Goal: Task Accomplishment & Management: Use online tool/utility

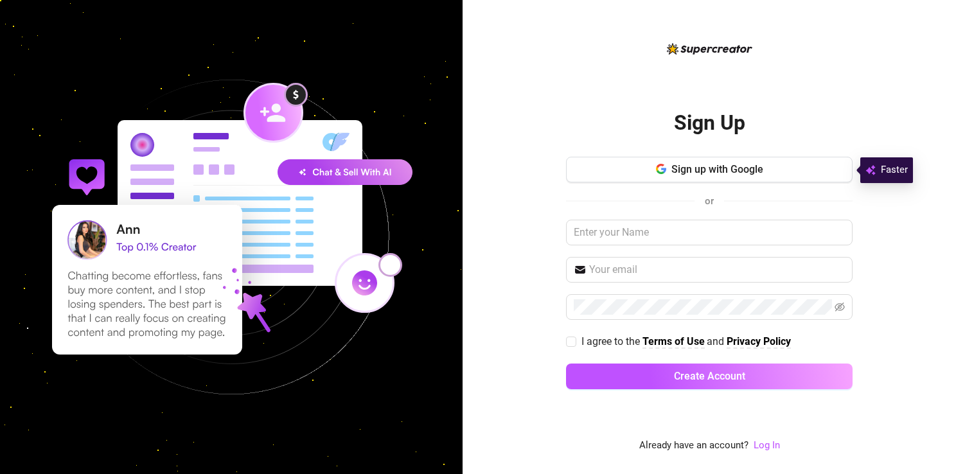
click at [699, 171] on span "Sign up with Google" at bounding box center [717, 169] width 92 height 12
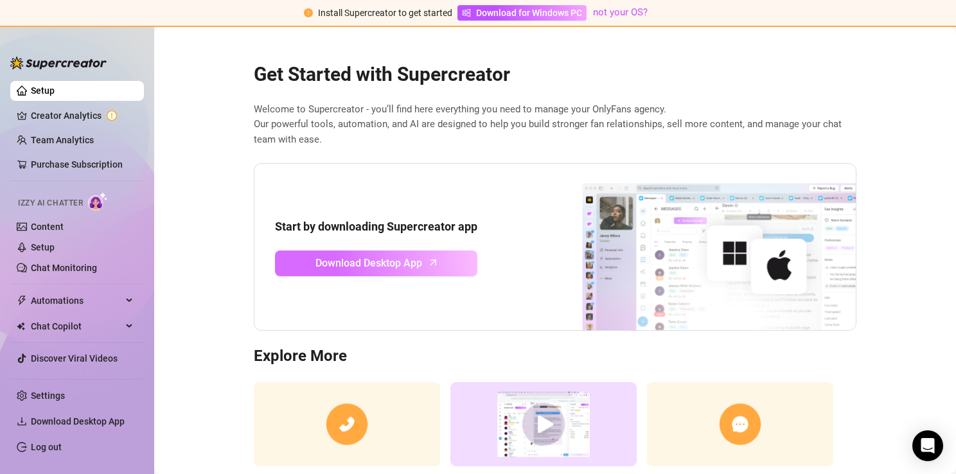
click at [344, 261] on span "Download Desktop App" at bounding box center [368, 263] width 107 height 16
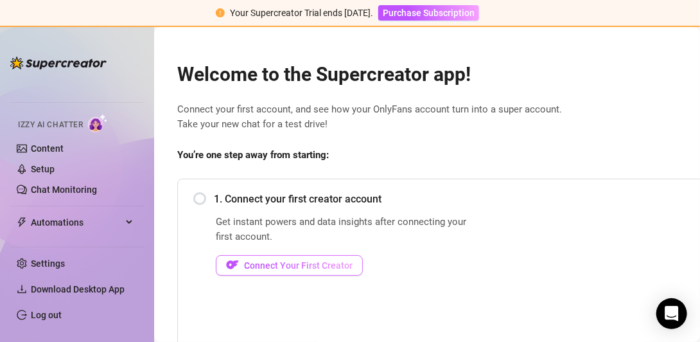
click at [266, 262] on span "Connect Your First Creator" at bounding box center [298, 265] width 109 height 10
click at [263, 269] on span "Connect Your First Creator" at bounding box center [298, 265] width 109 height 10
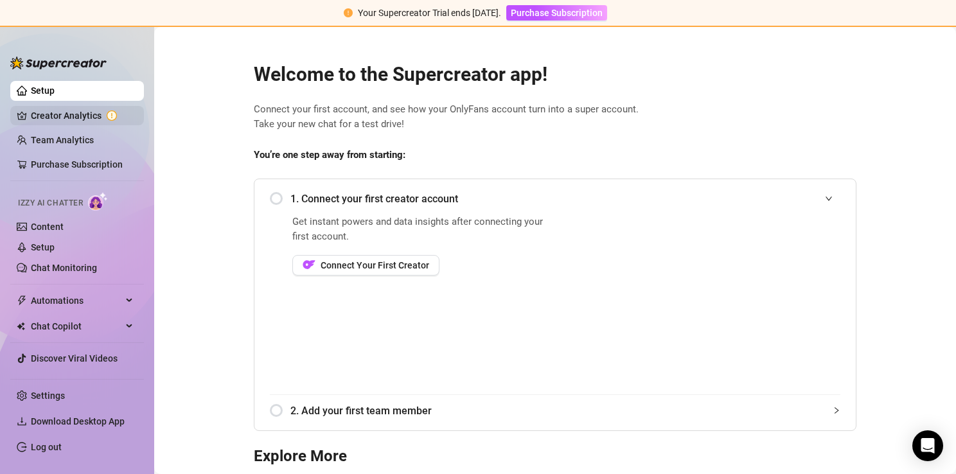
click at [41, 117] on link "Creator Analytics" at bounding box center [82, 115] width 103 height 21
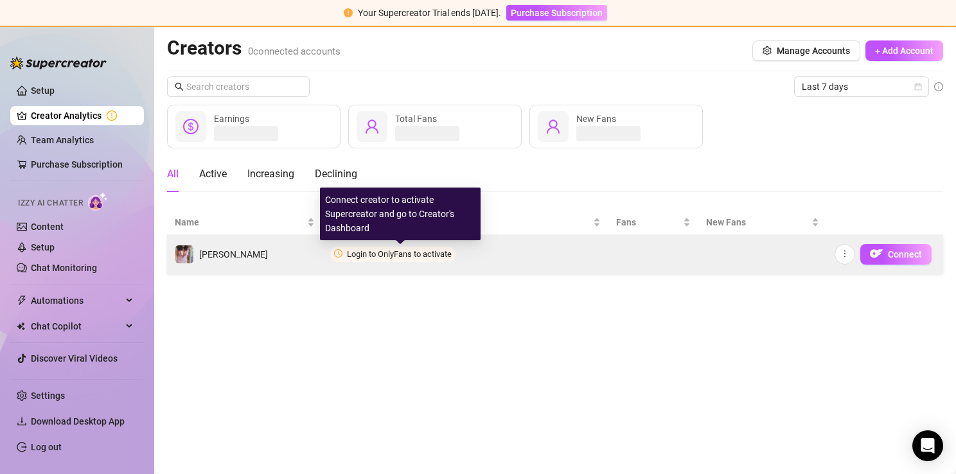
click at [379, 258] on span "Login to OnlyFans to activate" at bounding box center [392, 254] width 125 height 15
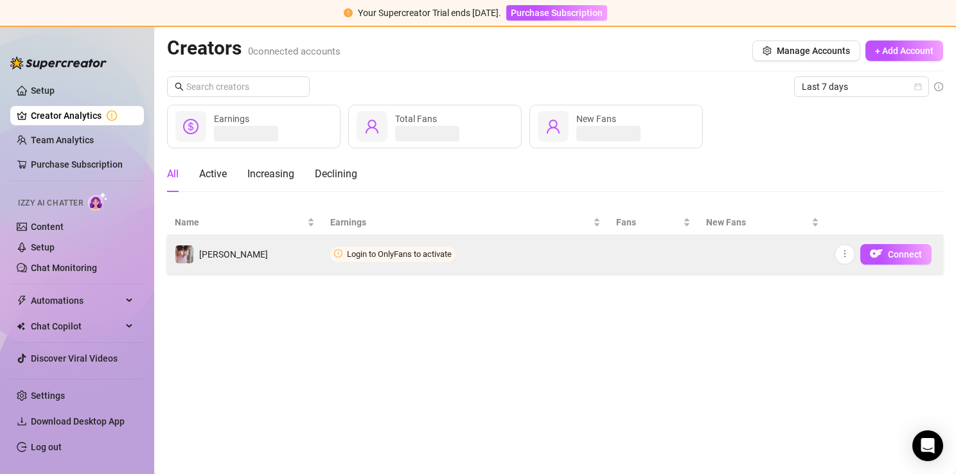
click at [379, 258] on span "Login to OnlyFans to activate" at bounding box center [392, 254] width 125 height 15
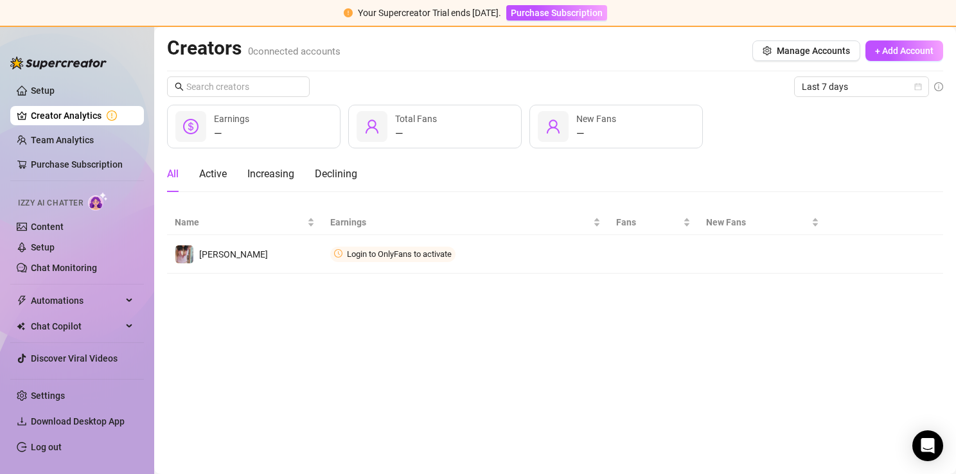
drag, startPoint x: 379, startPoint y: 258, endPoint x: 432, endPoint y: 296, distance: 65.4
click at [432, 296] on main "Creators 0 connected accounts Manage Accounts + Add Account Last 7 days — Earni…" at bounding box center [555, 250] width 802 height 447
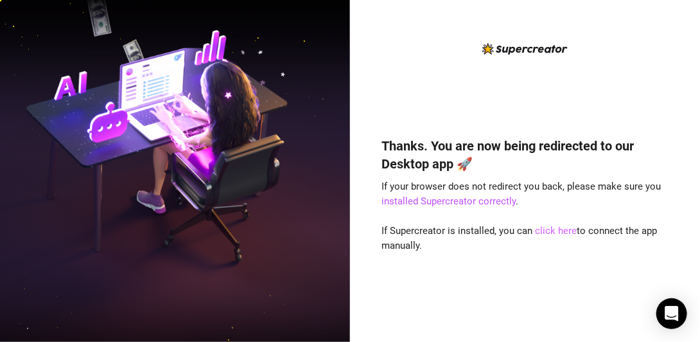
click at [552, 227] on link "click here" at bounding box center [557, 231] width 42 height 12
click at [549, 228] on link "click here" at bounding box center [557, 231] width 42 height 12
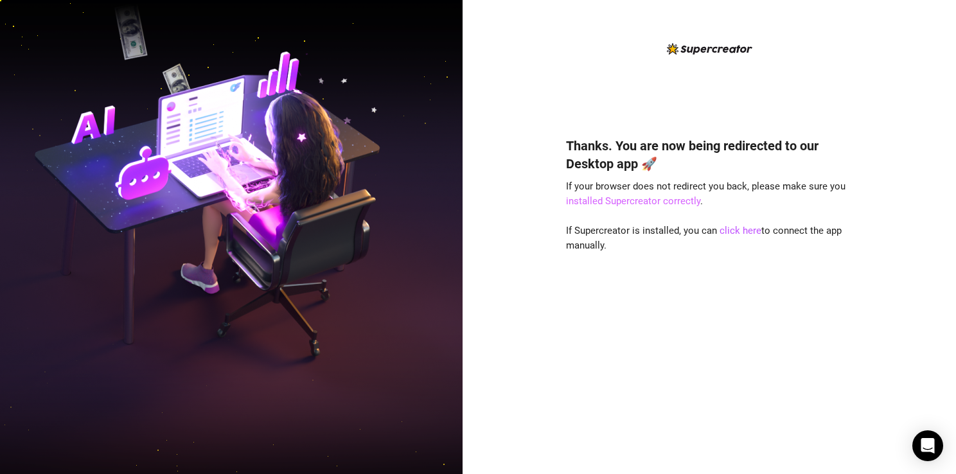
click at [614, 197] on link "installed Supercreator correctly" at bounding box center [633, 201] width 134 height 12
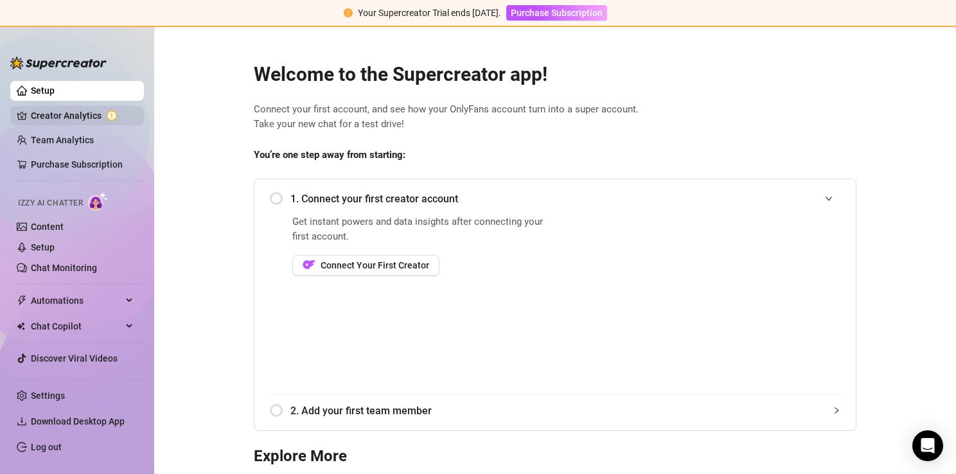
click at [59, 114] on link "Creator Analytics" at bounding box center [82, 115] width 103 height 21
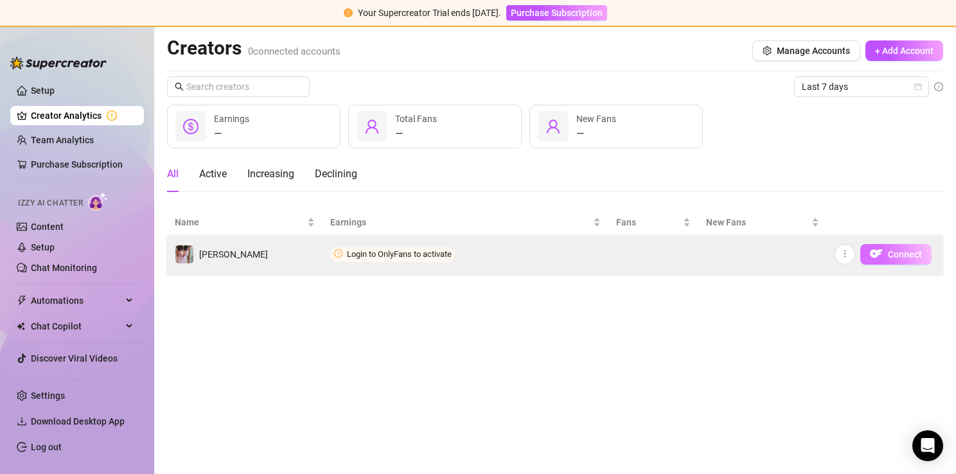
click at [900, 252] on span "Connect" at bounding box center [905, 254] width 34 height 10
click at [903, 252] on span "Connect" at bounding box center [905, 254] width 34 height 10
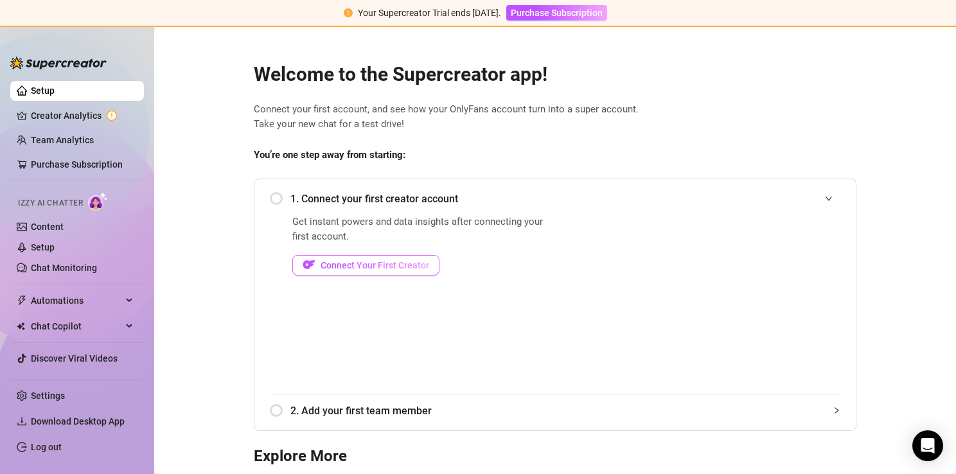
click at [322, 261] on span "Connect Your First Creator" at bounding box center [375, 265] width 109 height 10
